Goal: Find contact information: Find contact information

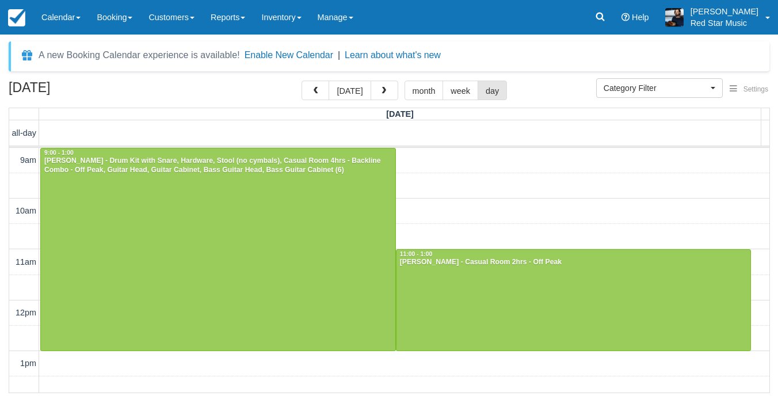
select select
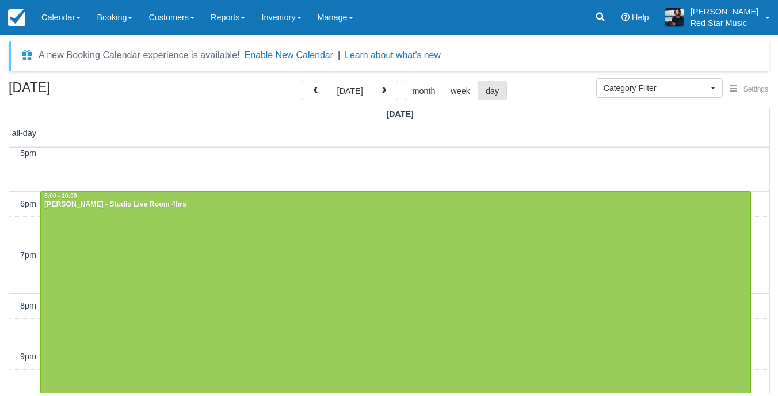
scroll to position [416, 0]
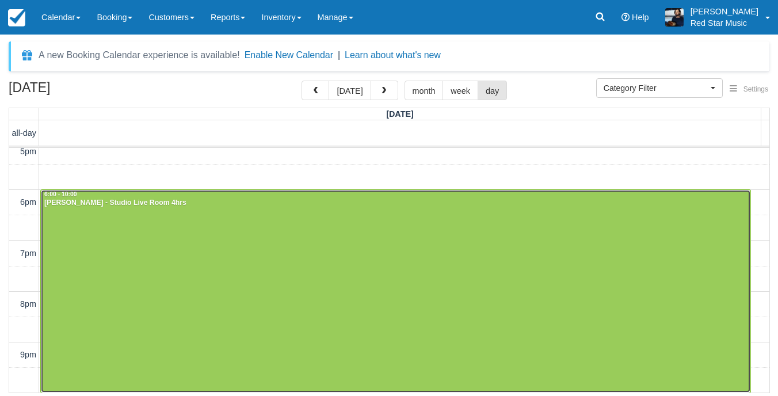
click at [312, 322] on div at bounding box center [396, 291] width 710 height 202
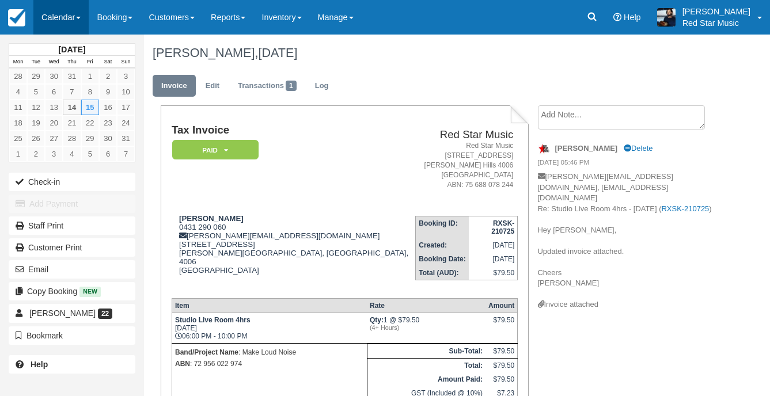
click at [40, 14] on link "Calendar" at bounding box center [60, 17] width 55 height 35
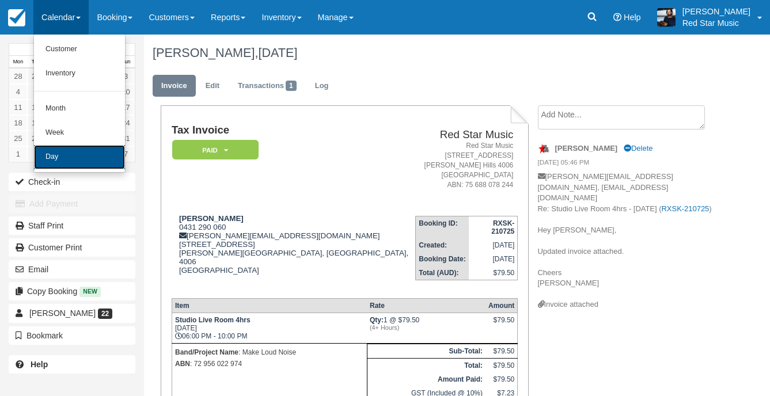
click at [71, 147] on link "Day" at bounding box center [79, 157] width 91 height 24
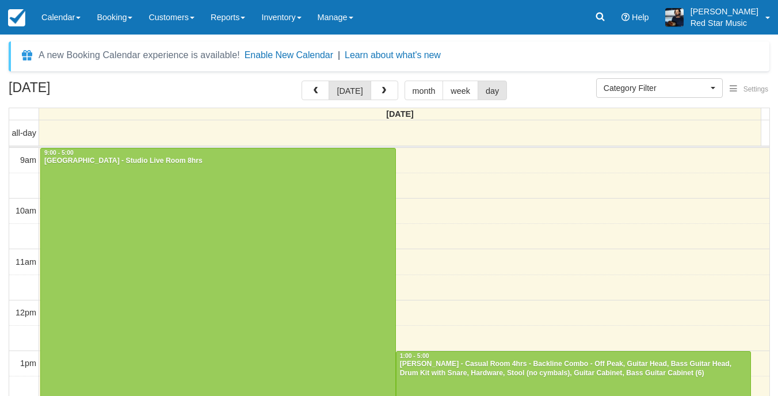
select select
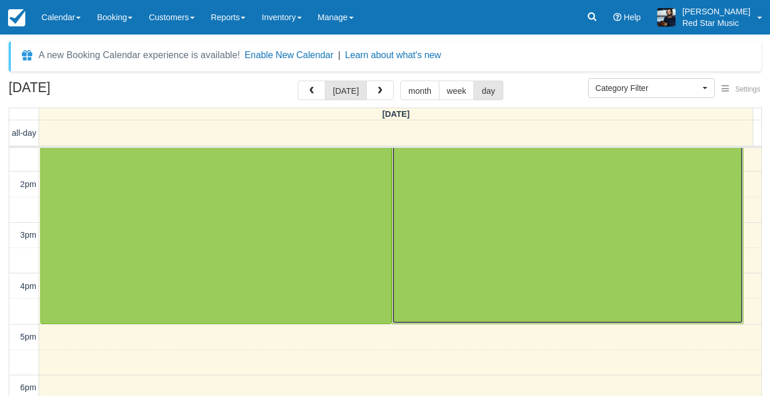
click at [578, 253] on div at bounding box center [567, 222] width 350 height 203
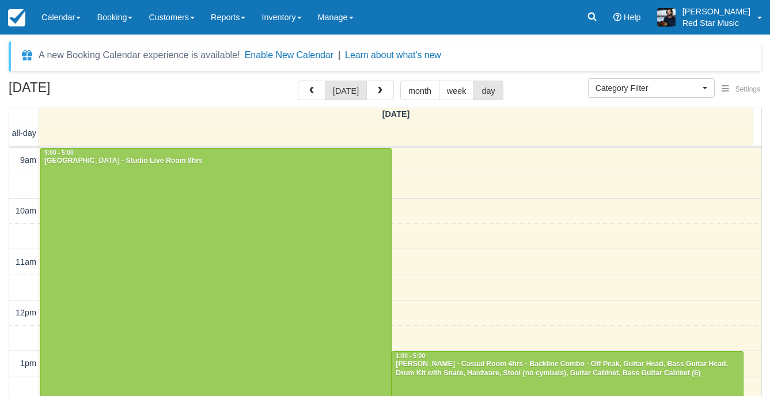
select select
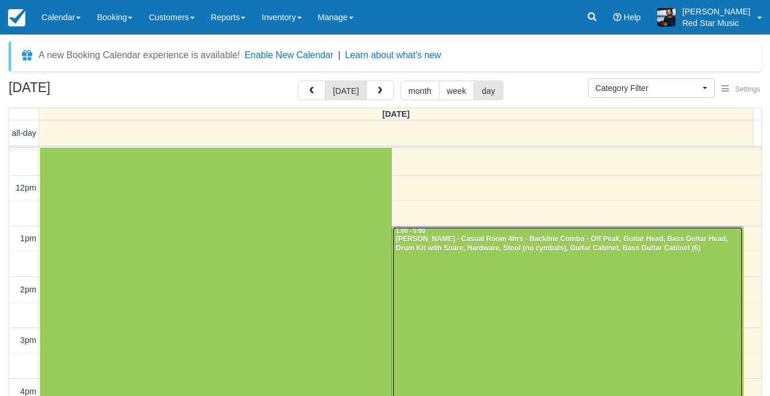
click at [546, 303] on div at bounding box center [567, 328] width 350 height 203
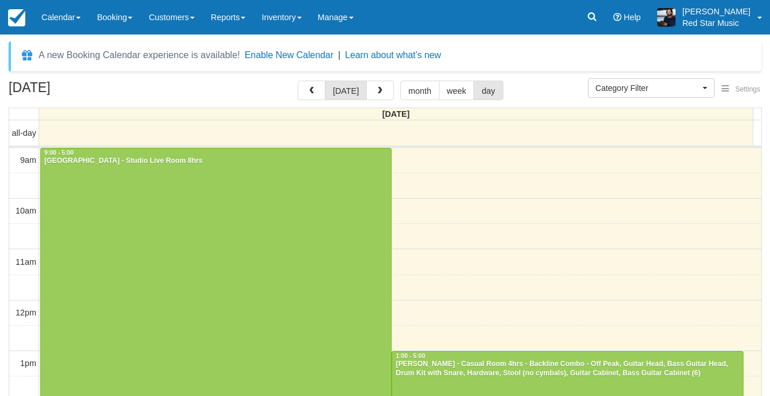
select select
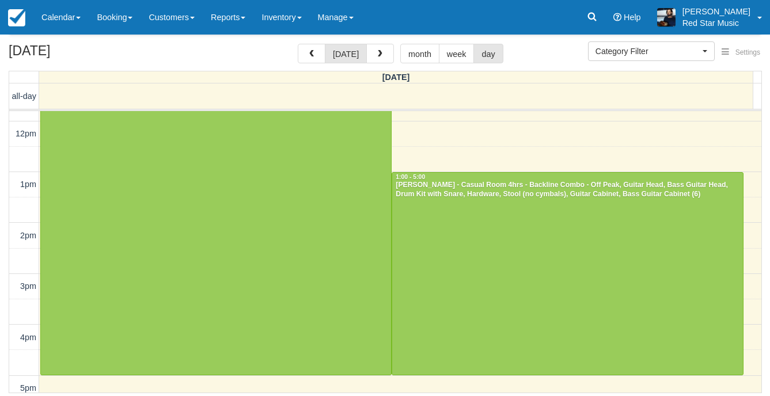
scroll to position [430, 0]
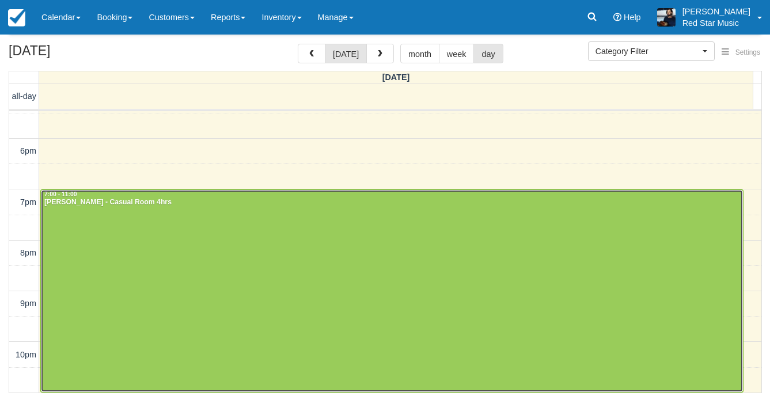
click at [345, 287] on div at bounding box center [392, 291] width 702 height 202
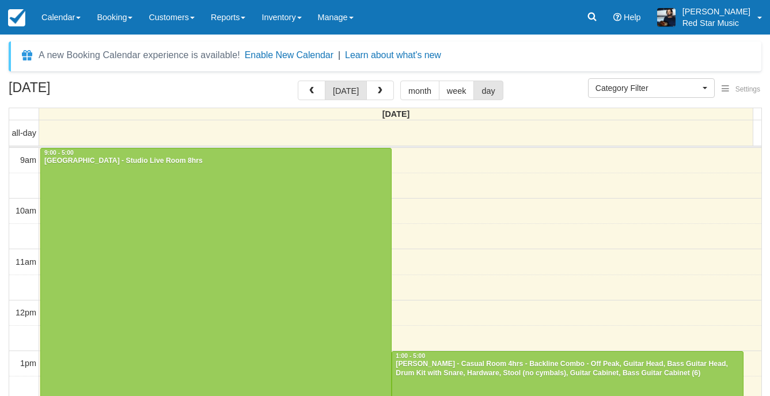
select select
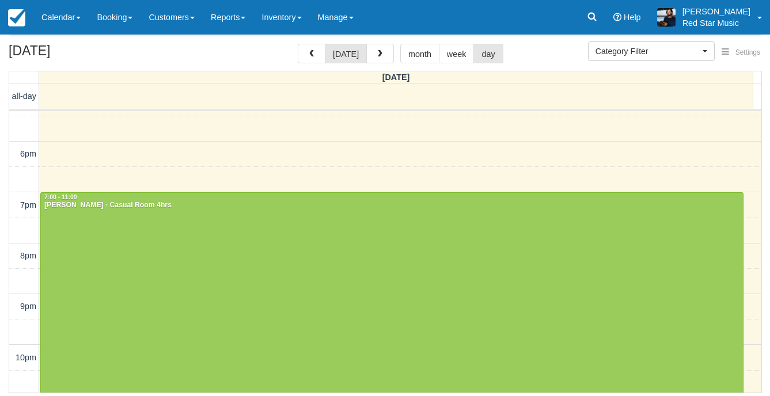
scroll to position [430, 0]
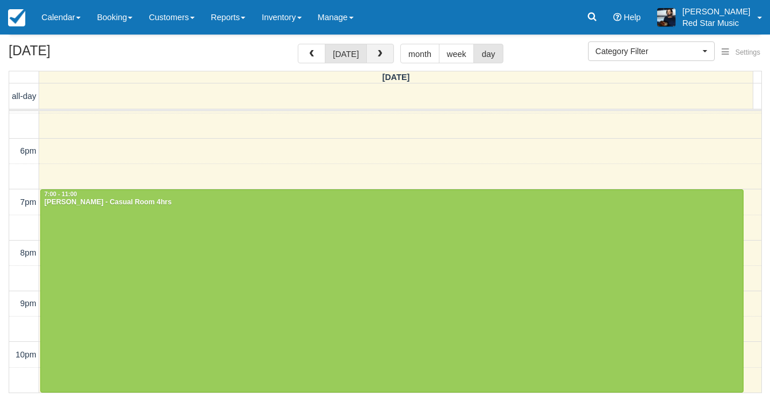
click at [376, 56] on span "button" at bounding box center [380, 54] width 8 height 8
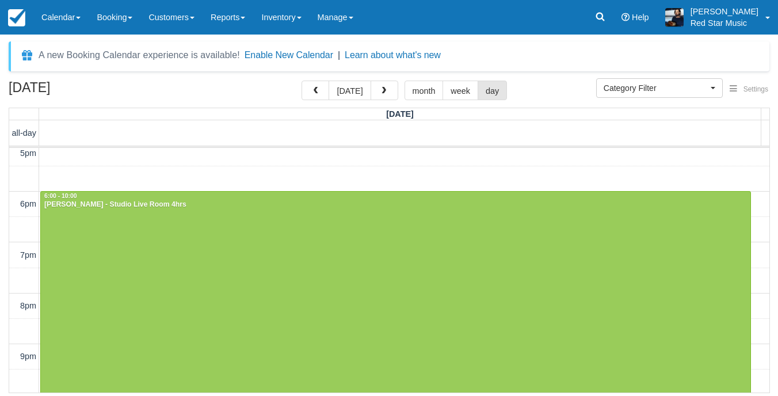
scroll to position [416, 0]
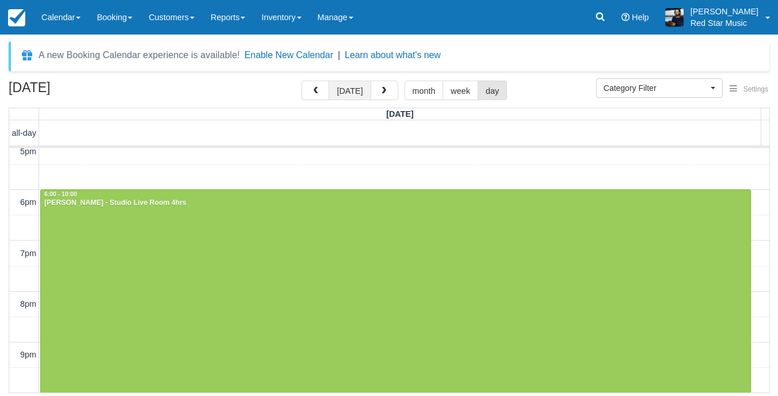
click at [359, 90] on button "today" at bounding box center [350, 91] width 42 height 20
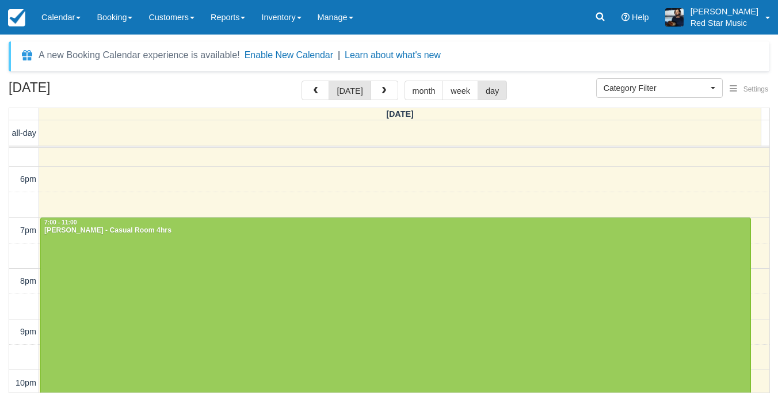
scroll to position [467, 0]
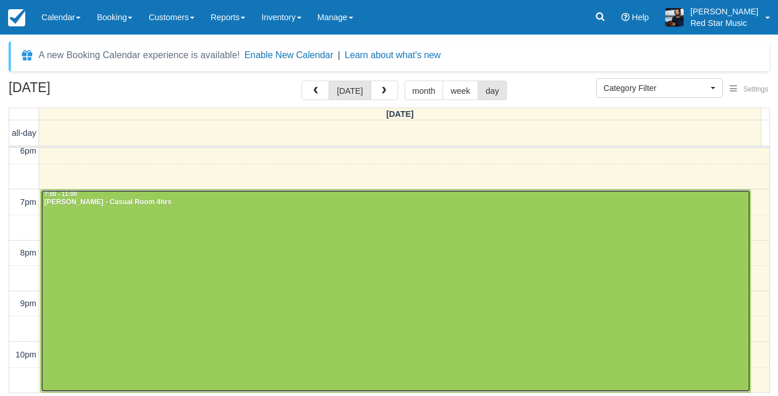
click at [233, 267] on div at bounding box center [396, 291] width 710 height 202
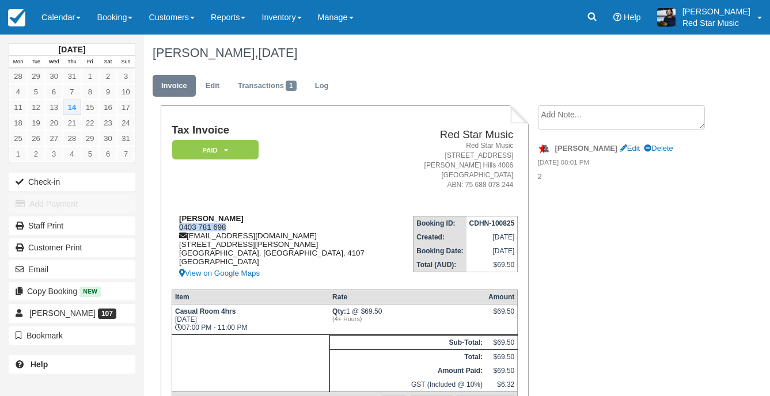
drag, startPoint x: 232, startPoint y: 228, endPoint x: 179, endPoint y: 225, distance: 53.0
click at [179, 225] on div "[PERSON_NAME] 0403 781 698 [EMAIL_ADDRESS][DOMAIN_NAME] [STREET_ADDRESS][PERSON…" at bounding box center [284, 247] width 224 height 66
copy div "0403 781 698"
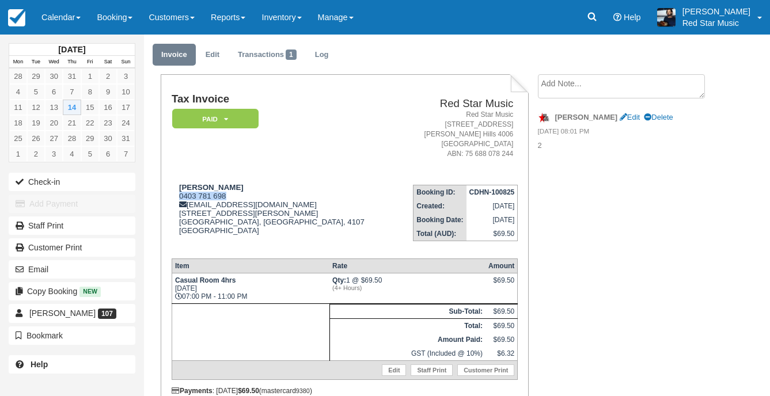
scroll to position [58, 0]
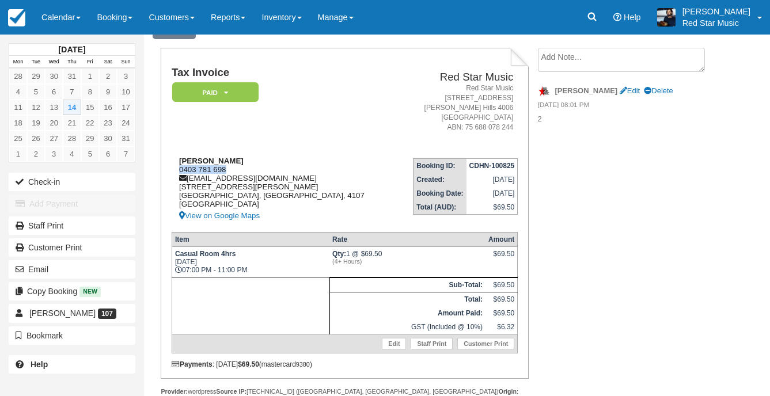
copy div "0403 781 698"
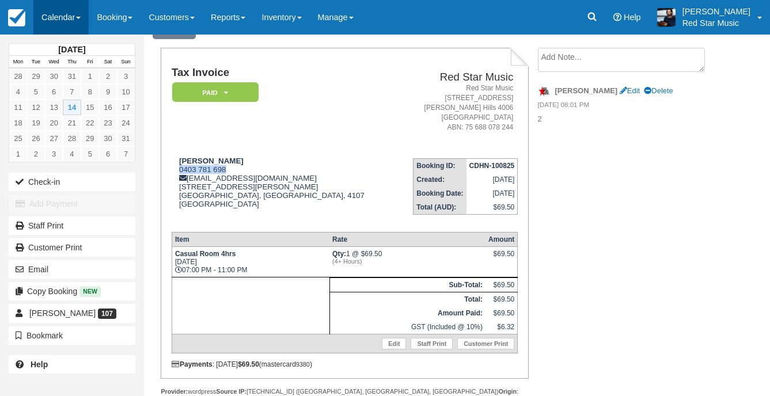
click at [45, 18] on link "Calendar" at bounding box center [60, 17] width 55 height 35
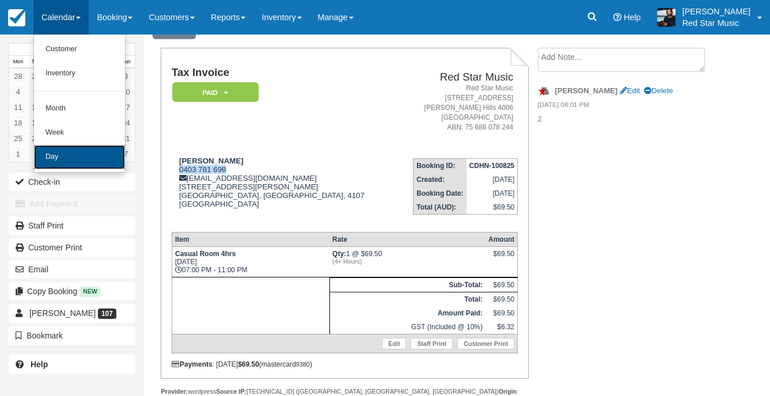
click at [42, 157] on link "Day" at bounding box center [79, 157] width 91 height 24
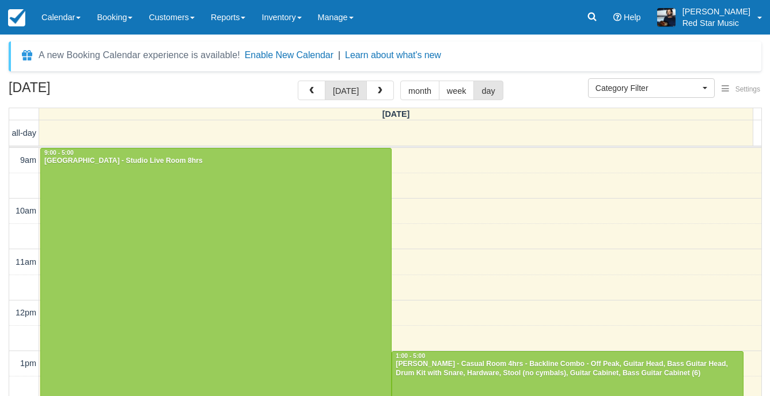
select select
